Goal: Check status: Check status

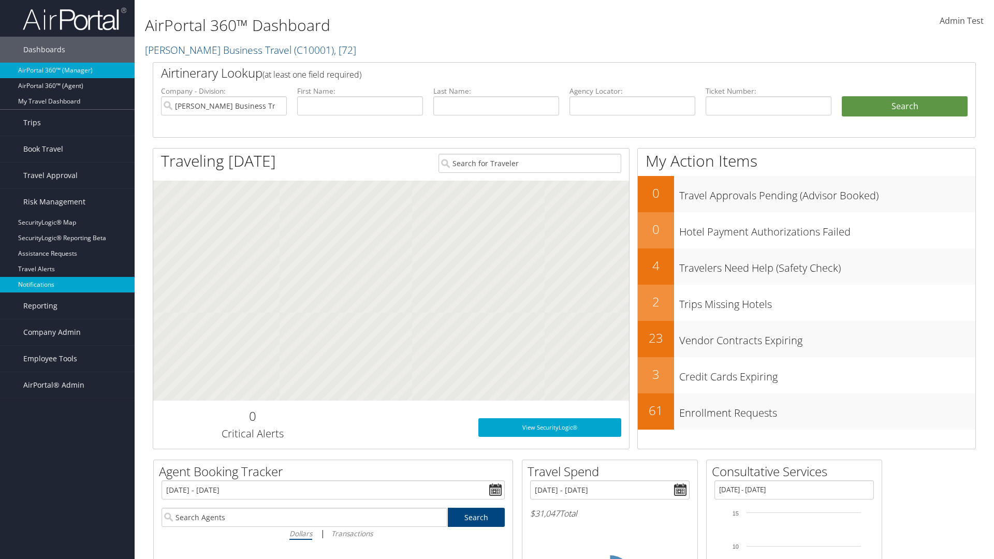
click at [67, 285] on link "Notifications" at bounding box center [67, 285] width 135 height 16
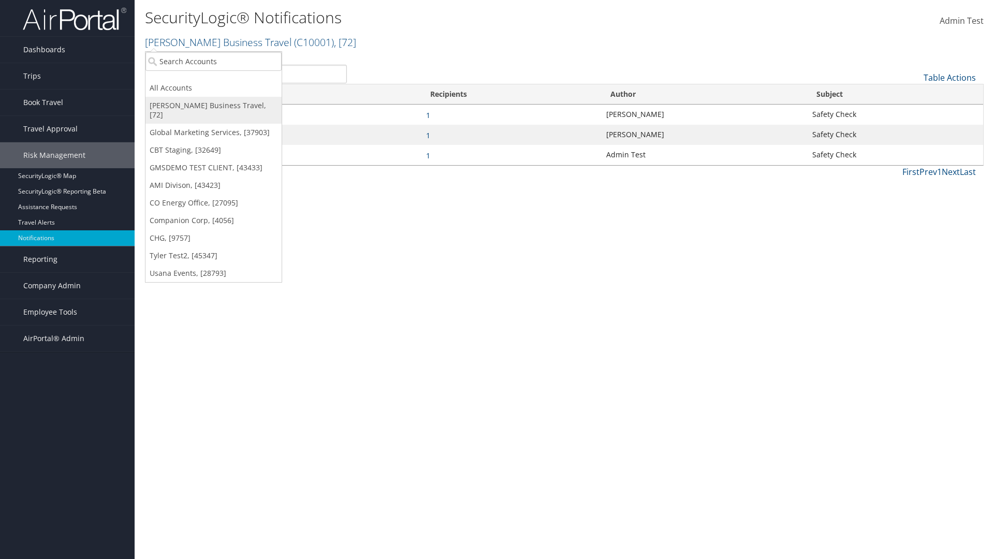
click at [213, 106] on link "[PERSON_NAME] Business Travel, [72]" at bounding box center [213, 110] width 136 height 27
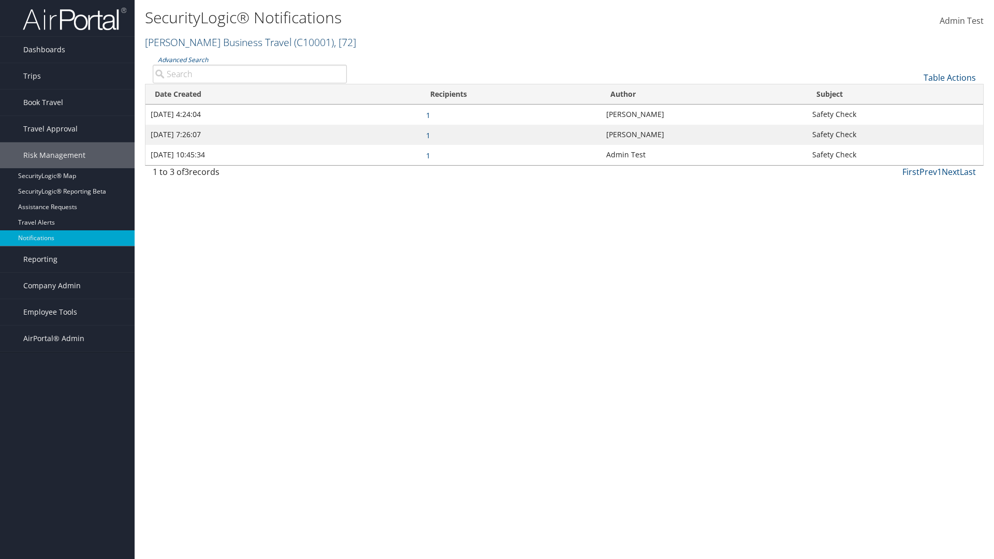
click at [213, 42] on link "[PERSON_NAME] Business Travel ( C10001 ) , [ 72 ]" at bounding box center [250, 42] width 211 height 14
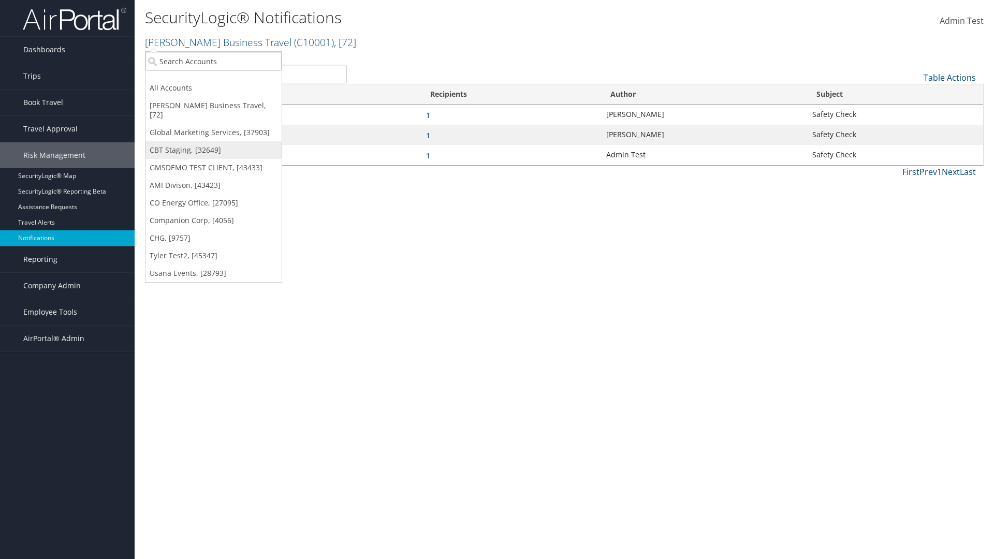
click at [213, 141] on link "CBT Staging, [32649]" at bounding box center [213, 150] width 136 height 18
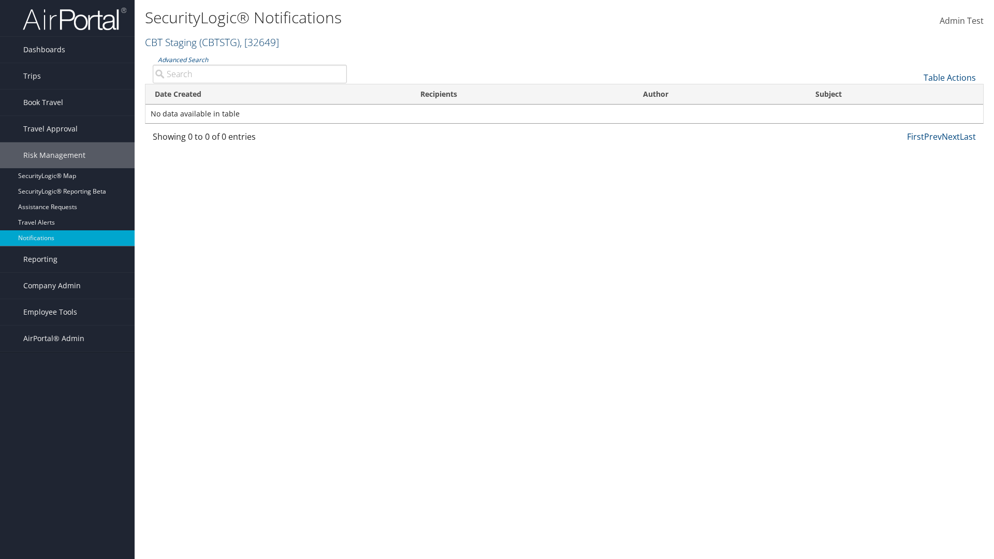
click at [171, 42] on link "CBT Staging ( CBTSTG ) , [ 32649 ]" at bounding box center [212, 42] width 134 height 14
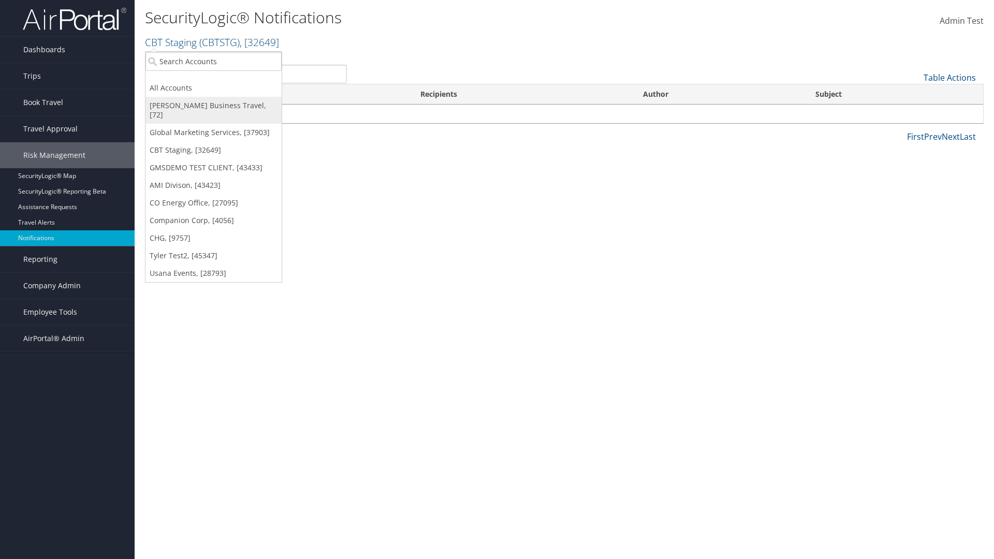
click at [213, 106] on link "[PERSON_NAME] Business Travel, [72]" at bounding box center [213, 110] width 136 height 27
